Goal: Information Seeking & Learning: Check status

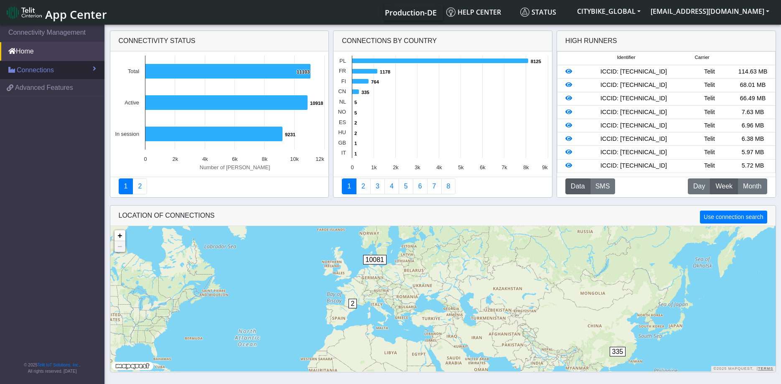
click at [41, 71] on span "Connections" at bounding box center [35, 70] width 37 height 10
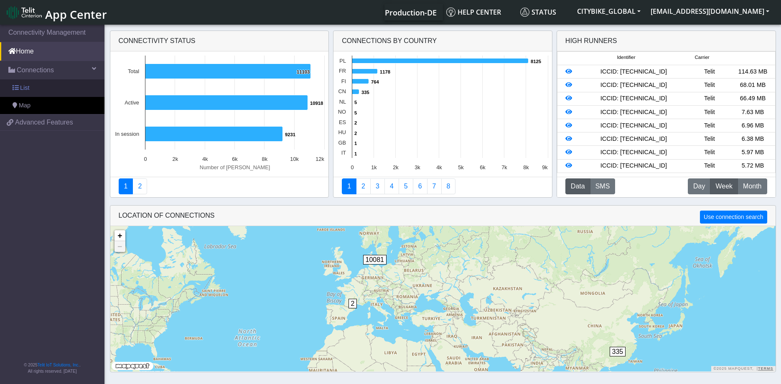
click at [25, 91] on span "List" at bounding box center [24, 88] width 9 height 9
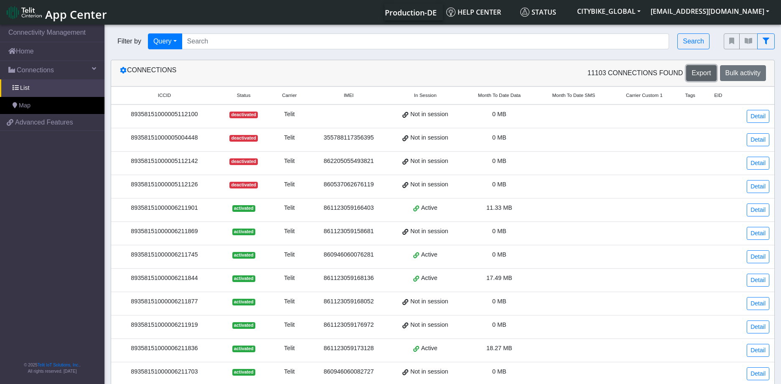
click at [701, 73] on span "Export" at bounding box center [701, 72] width 19 height 7
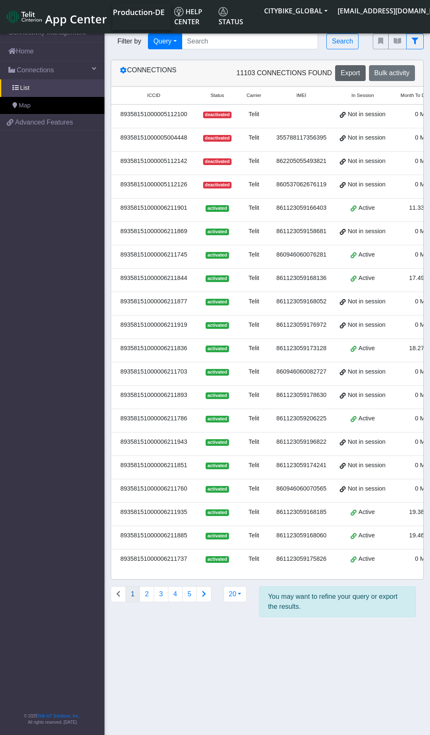
click at [60, 225] on nav "Connectivity Management Home Connections List Map 9dcf38a50299a3492eca0e997b87e…" at bounding box center [52, 380] width 105 height 715
click at [227, 56] on section "Connectivity Management Home Connections List Map 9dcf38a50299a3492eca0e997b87e…" at bounding box center [215, 380] width 430 height 715
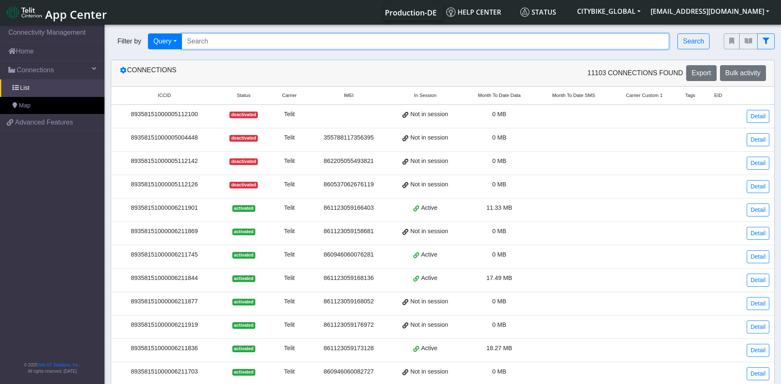
click at [233, 44] on input "Search..." at bounding box center [426, 41] width 488 height 16
click at [242, 45] on input "Search..." at bounding box center [426, 41] width 488 height 16
paste input "89358151000026515737"
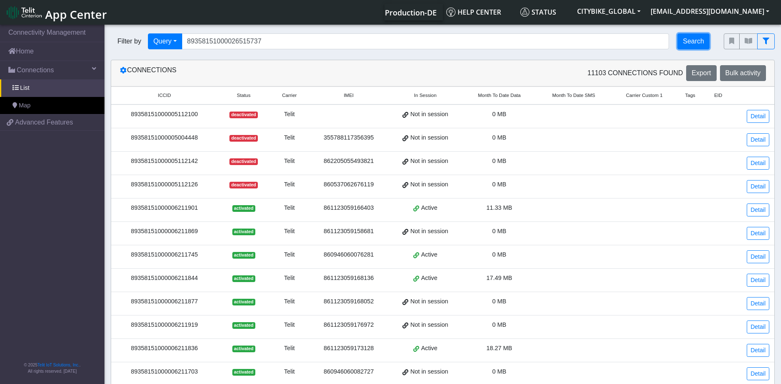
click at [430, 36] on button "Search" at bounding box center [694, 41] width 32 height 16
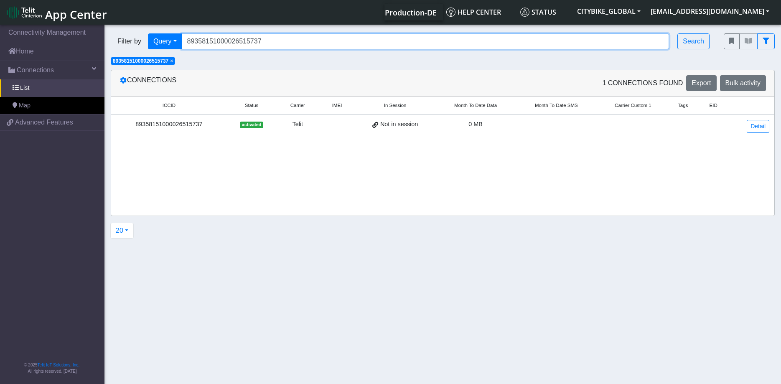
click at [312, 43] on input "89358151000026515737" at bounding box center [426, 41] width 488 height 16
drag, startPoint x: 293, startPoint y: 38, endPoint x: 309, endPoint y: 40, distance: 16.1
click at [294, 37] on input "89358151000026515737" at bounding box center [426, 41] width 488 height 16
drag, startPoint x: 313, startPoint y: 41, endPoint x: 123, endPoint y: 34, distance: 189.5
click at [182, 33] on input "89358151000026515737" at bounding box center [426, 41] width 488 height 16
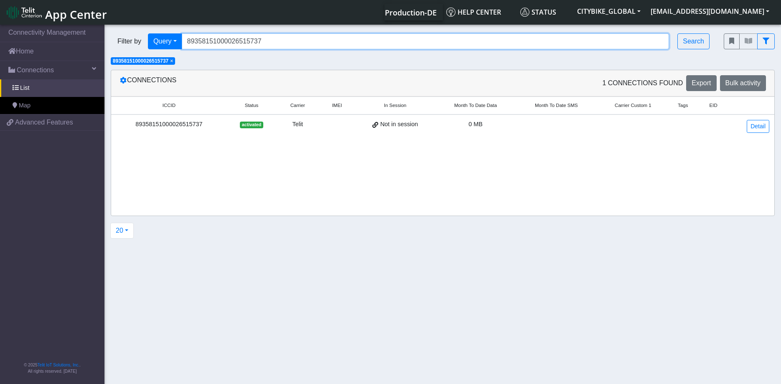
paste input ",89358151000026515729,89358151000026516024,89358151000026515844,893581510000265…"
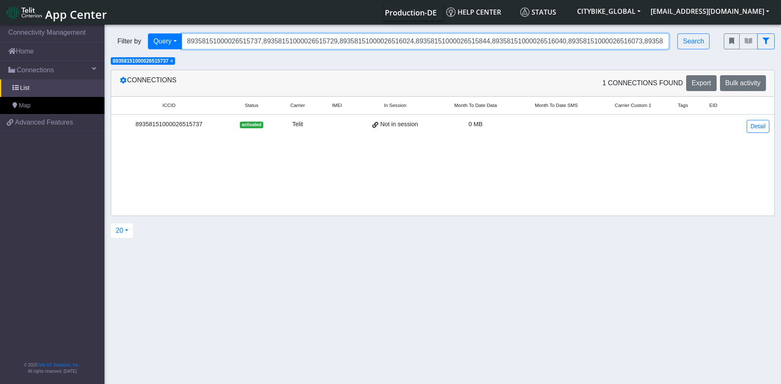
scroll to position [0, 594]
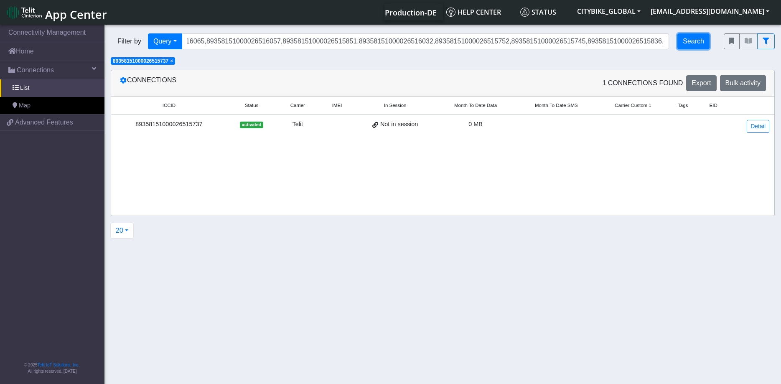
click at [430, 41] on button "Search" at bounding box center [694, 41] width 32 height 16
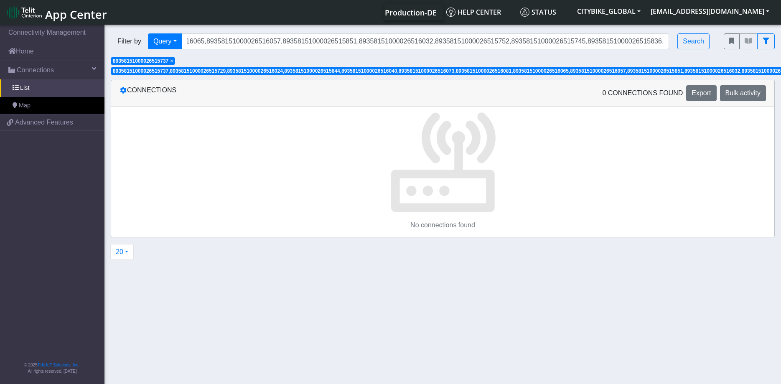
click at [275, 170] on p at bounding box center [442, 160] width 663 height 107
click at [430, 32] on div "Filter by Query Query Not connected Country Operator 89358151000026515737,89358…" at bounding box center [411, 41] width 613 height 28
click at [430, 38] on input "89358151000026515737,89358151000026515729,89358151000026516024,8935815100002651…" at bounding box center [426, 41] width 488 height 16
click at [177, 44] on button "Query" at bounding box center [165, 41] width 34 height 16
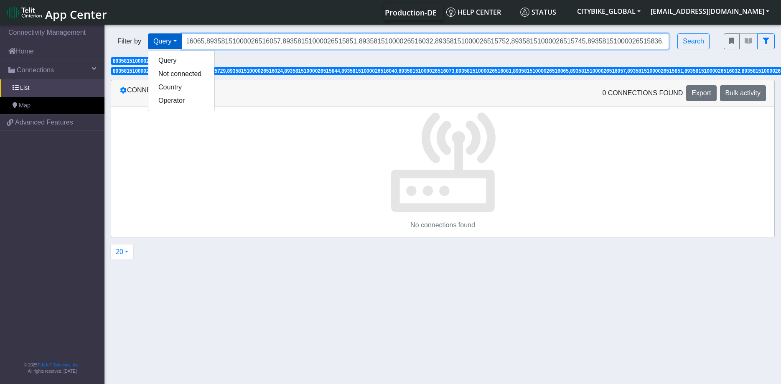
click at [243, 39] on input "89358151000026515737,89358151000026515729,89358151000026516024,8935815100002651…" at bounding box center [426, 41] width 488 height 16
drag, startPoint x: 192, startPoint y: 42, endPoint x: 781, endPoint y: 50, distance: 588.6
click at [430, 49] on input "89358151000026515737,89358151000026515729,89358151000026516024,8935815100002651…" at bounding box center [426, 41] width 488 height 16
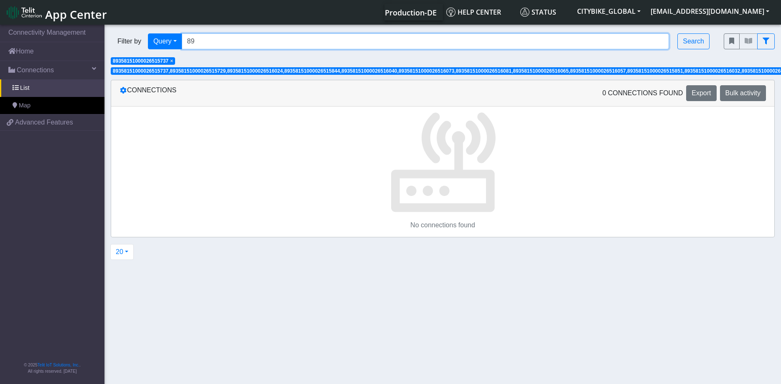
type input "8"
paste input "89358151000026515737 89358151000026515729 89358151000026516024 8935815100002651…"
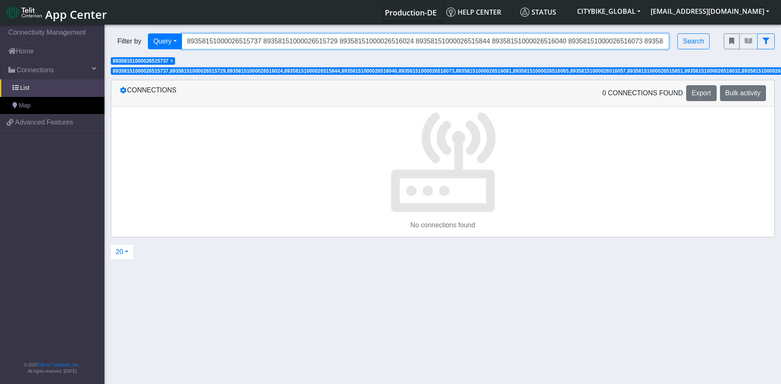
scroll to position [0, 599]
type input "89358151000026515737 89358151000026515729 89358151000026516024 8935815100002651…"
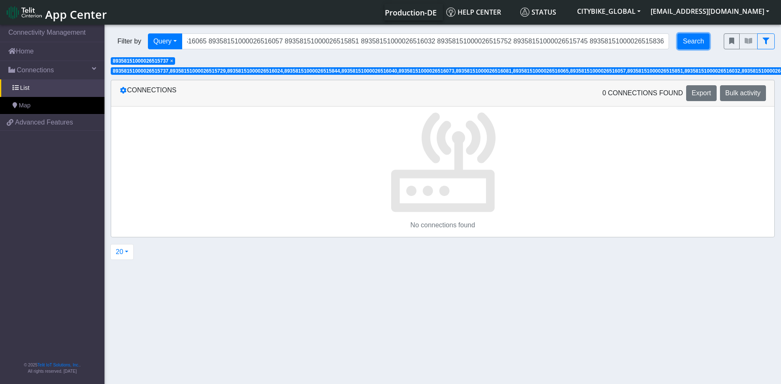
click at [430, 38] on button "Search" at bounding box center [694, 41] width 32 height 16
